Goal: Information Seeking & Learning: Learn about a topic

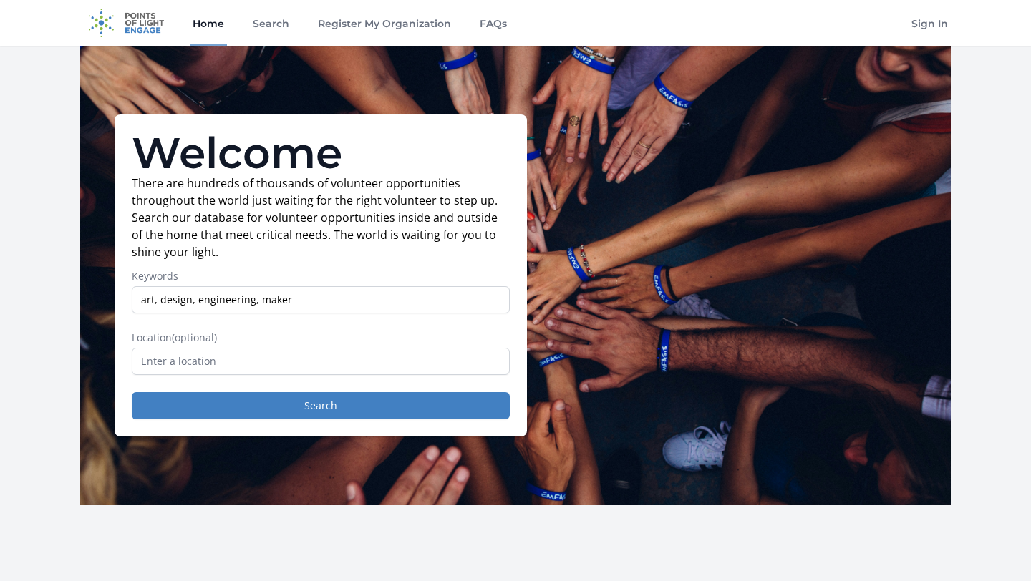
type input "art, design, engineering, maker"
click at [394, 359] on input "text" at bounding box center [321, 361] width 378 height 27
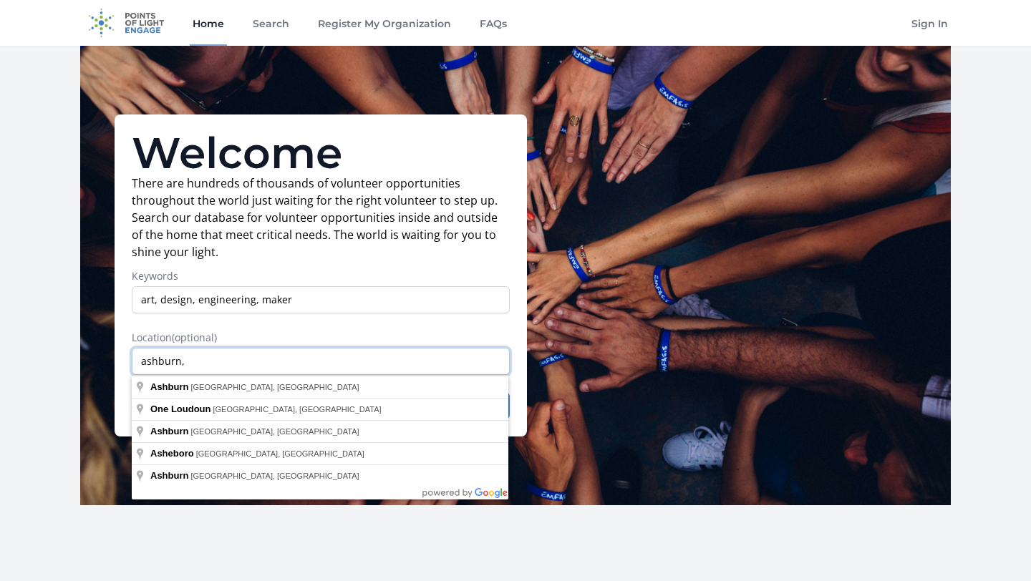
click at [369, 358] on input "ashburn," at bounding box center [321, 361] width 378 height 27
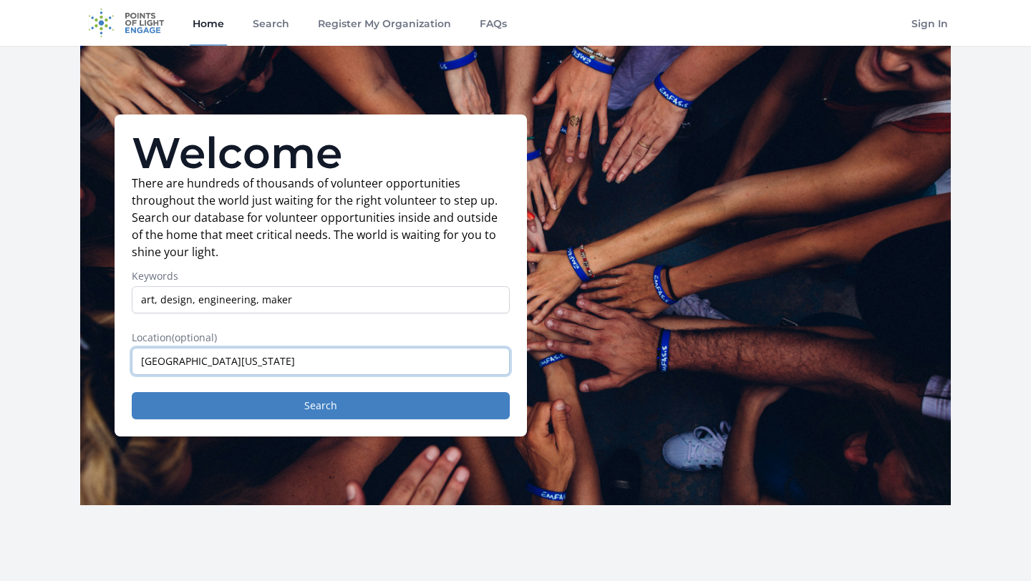
click at [314, 362] on input "[GEOGRAPHIC_DATA][US_STATE]" at bounding box center [321, 361] width 378 height 27
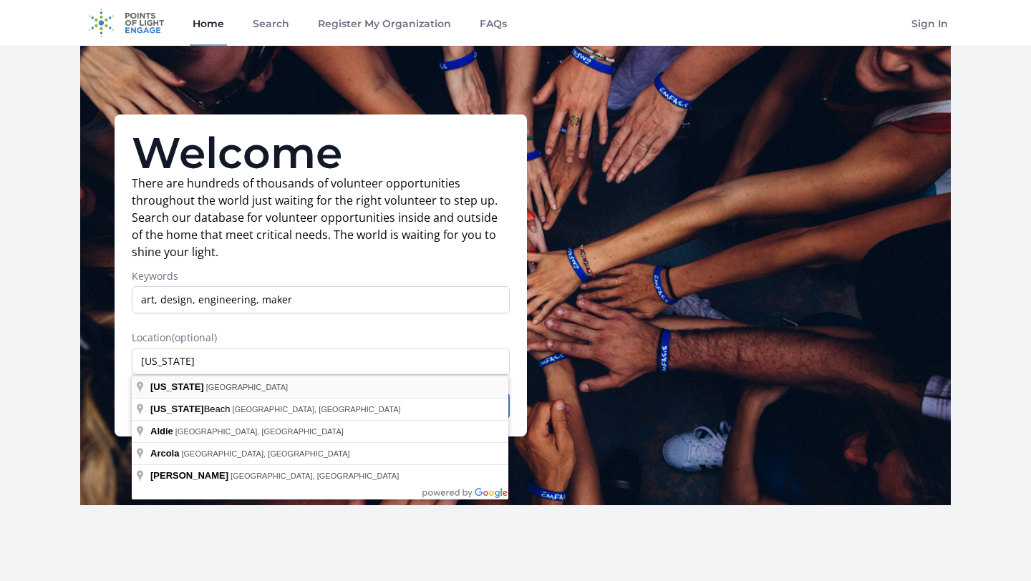
type input "[US_STATE], [GEOGRAPHIC_DATA]"
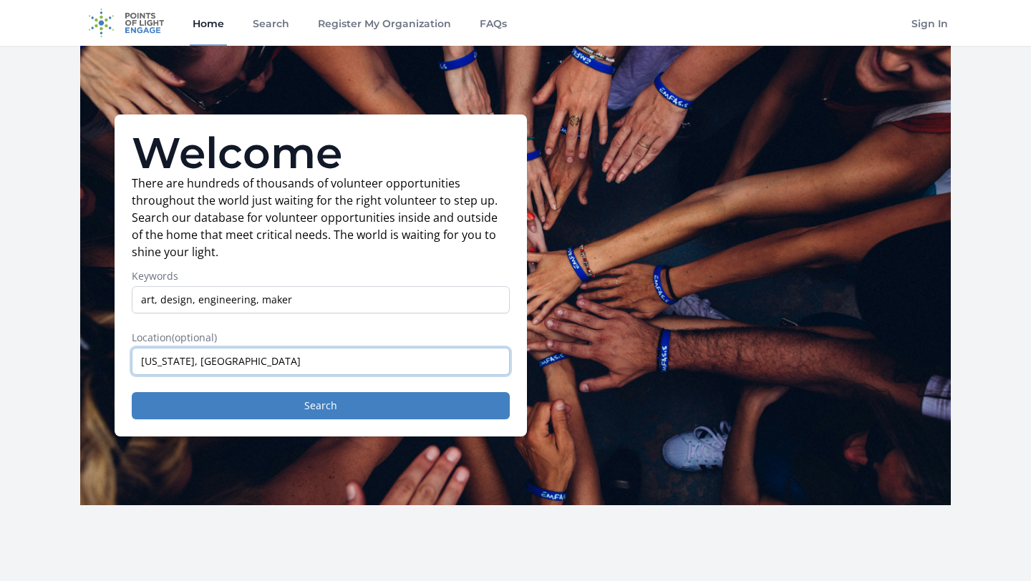
click at [285, 367] on input "[US_STATE], [GEOGRAPHIC_DATA]" at bounding box center [321, 361] width 378 height 27
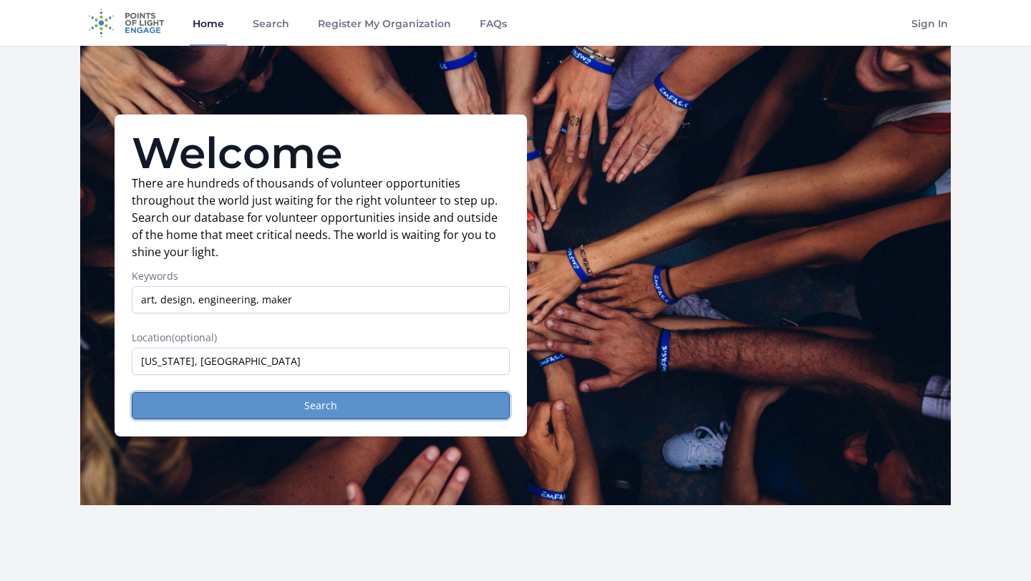
click at [301, 403] on button "Search" at bounding box center [321, 405] width 378 height 27
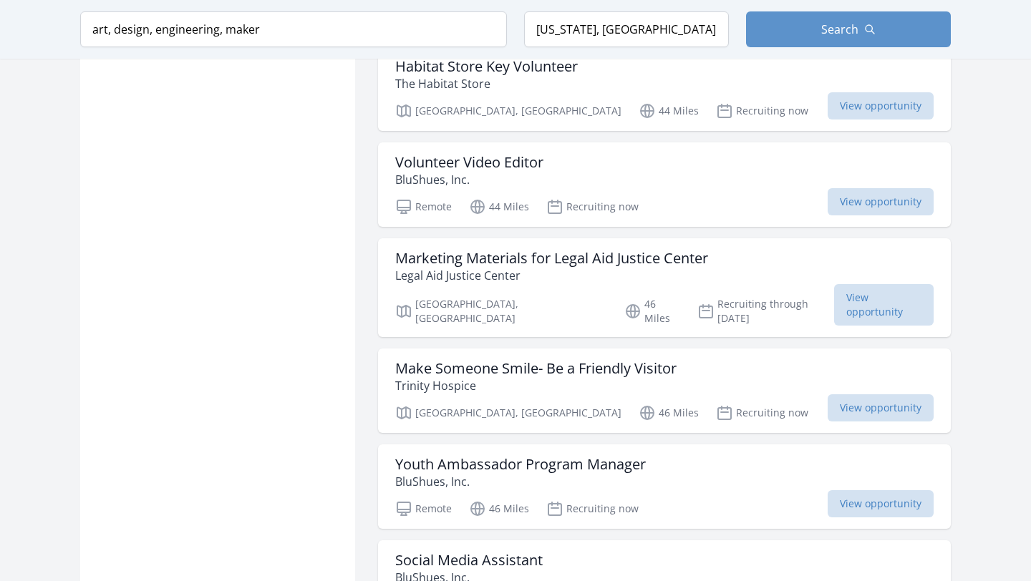
scroll to position [1058, 0]
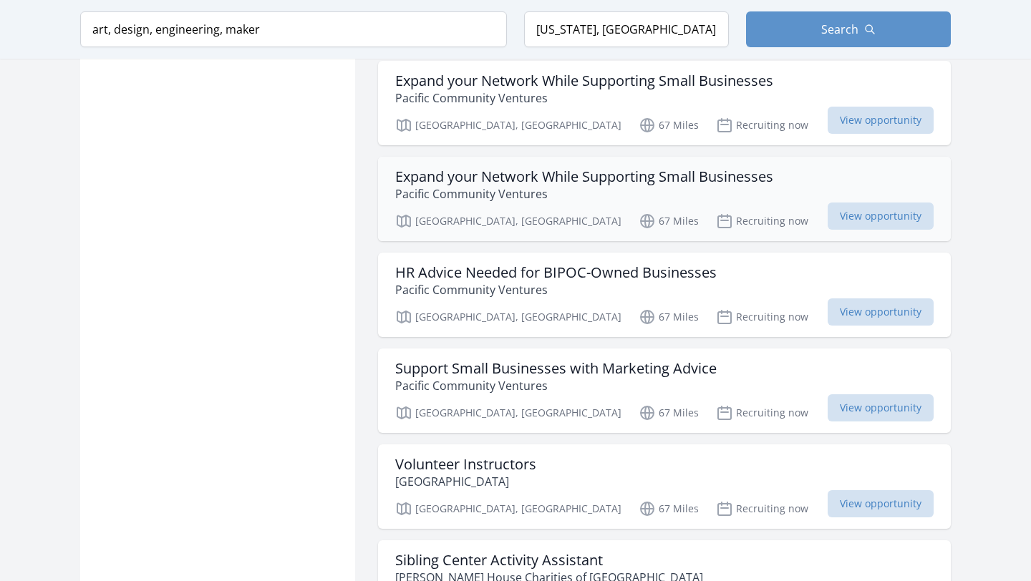
scroll to position [3376, 0]
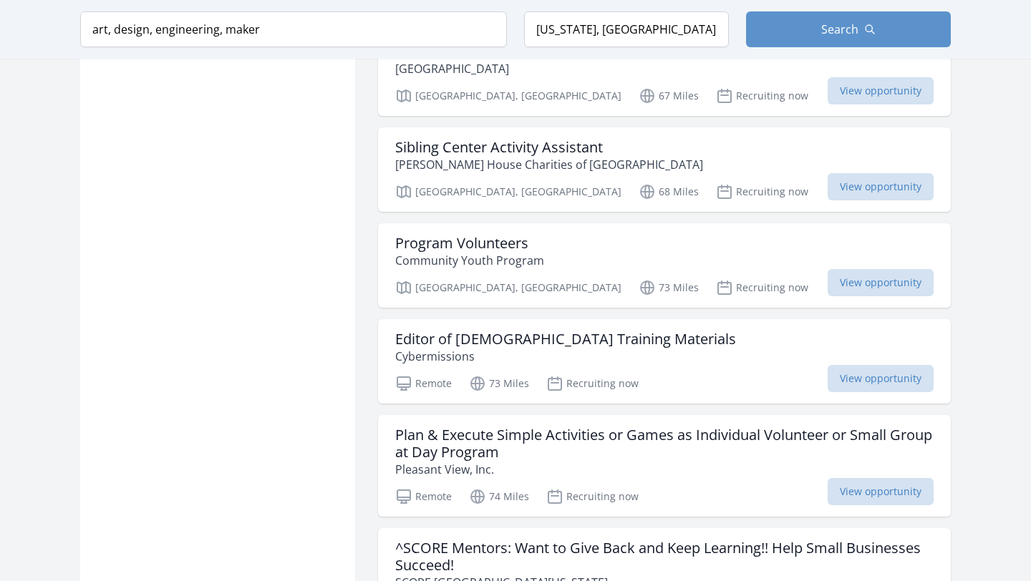
scroll to position [3784, 0]
